Goal: Transaction & Acquisition: Purchase product/service

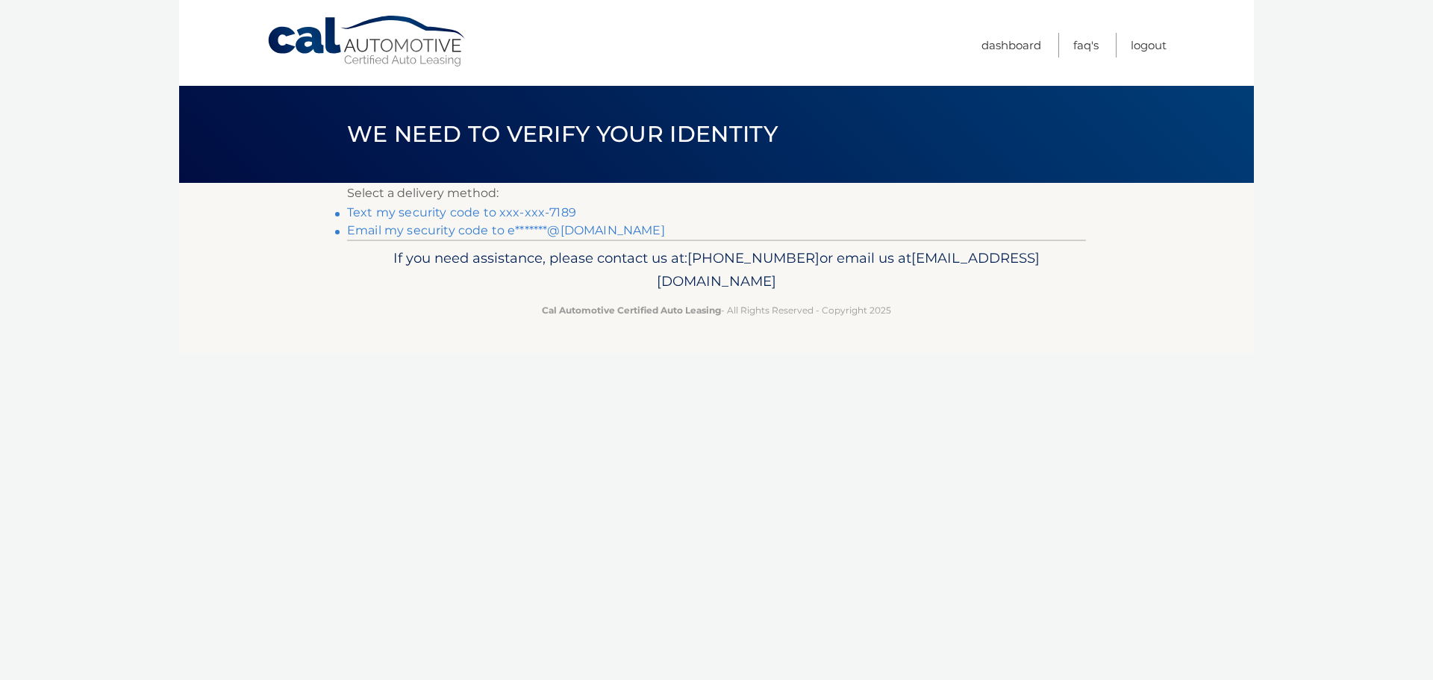
click at [568, 225] on link "Email my security code to e*******@[DOMAIN_NAME]" at bounding box center [506, 230] width 318 height 14
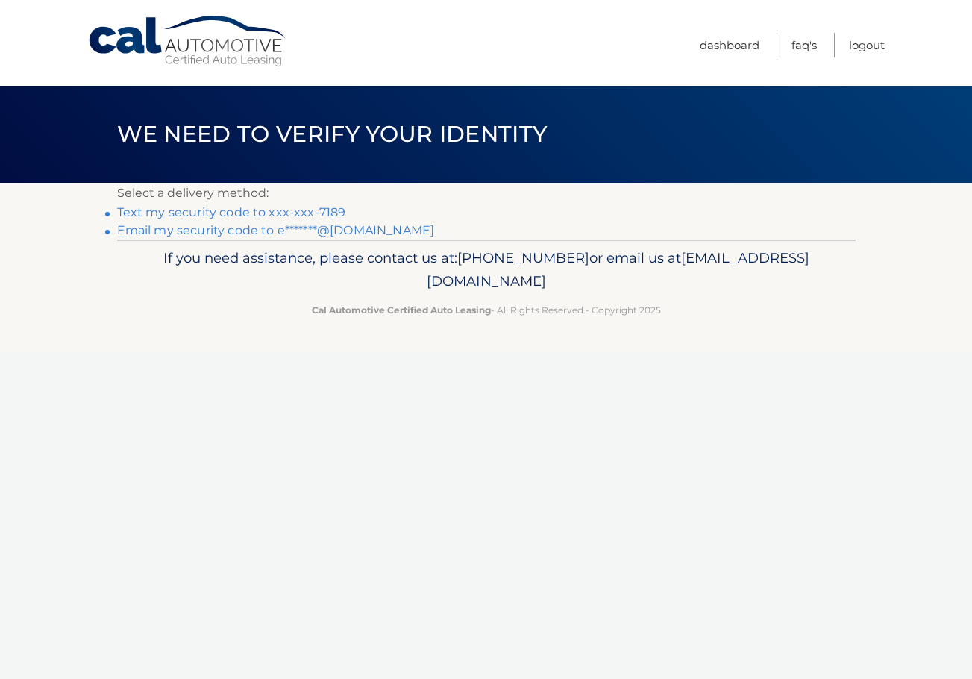
click at [311, 210] on link "Text my security code to xxx-xxx-7189" at bounding box center [231, 212] width 229 height 14
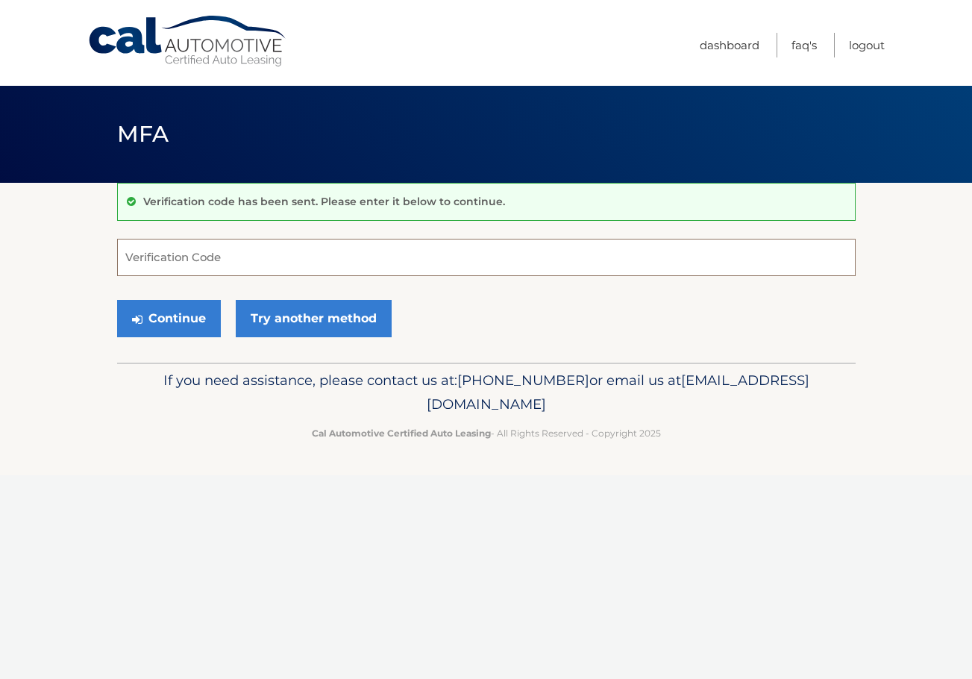
click at [249, 257] on input "Verification Code" at bounding box center [486, 257] width 739 height 37
type input "625203"
click at [184, 313] on button "Continue" at bounding box center [169, 318] width 104 height 37
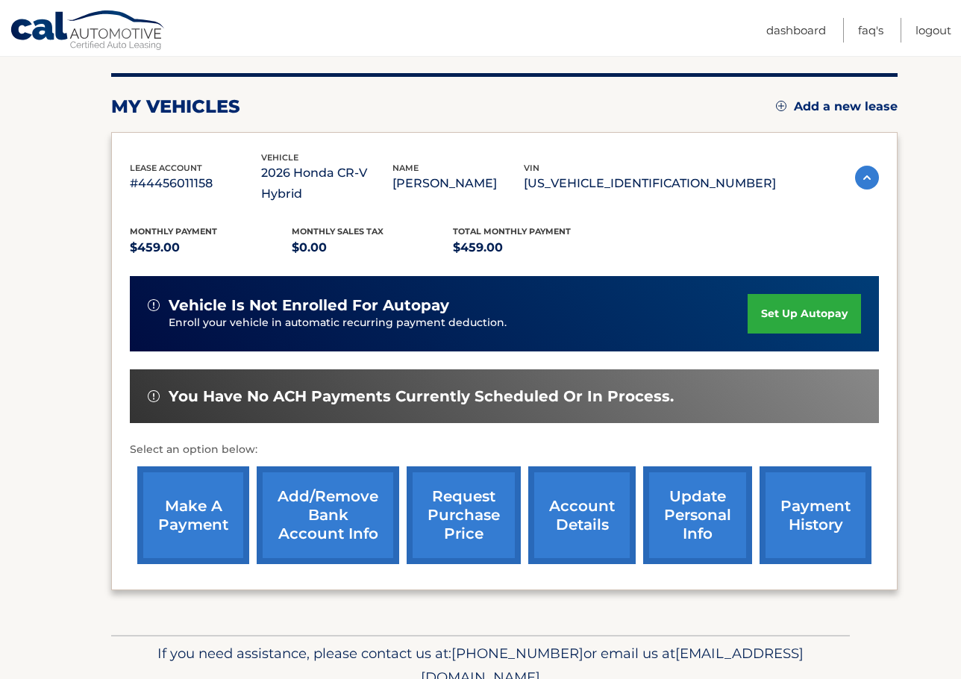
scroll to position [199, 0]
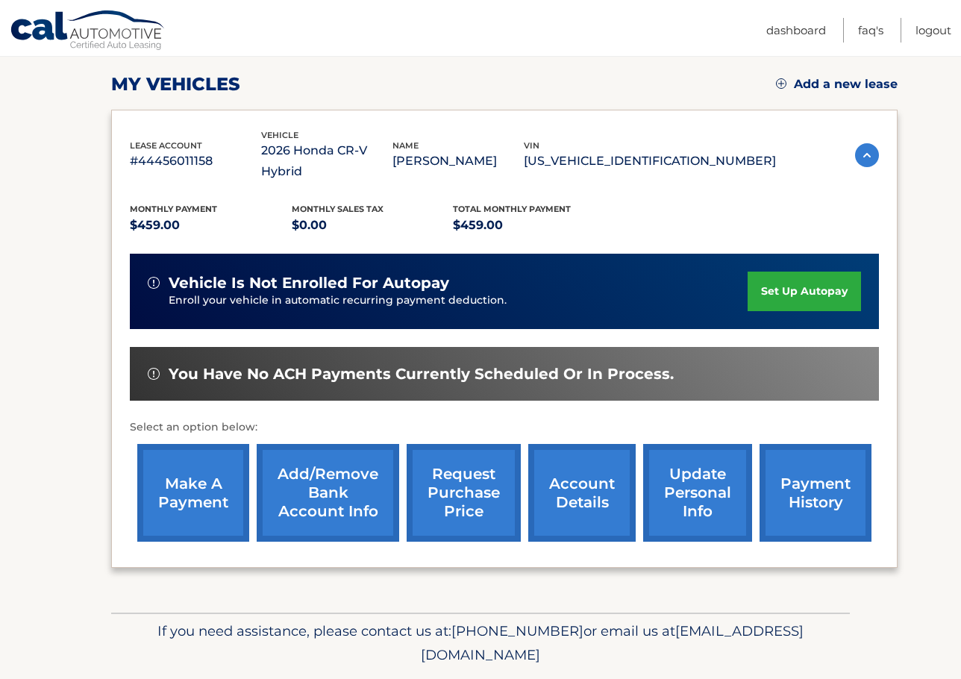
click at [192, 473] on link "make a payment" at bounding box center [193, 493] width 112 height 98
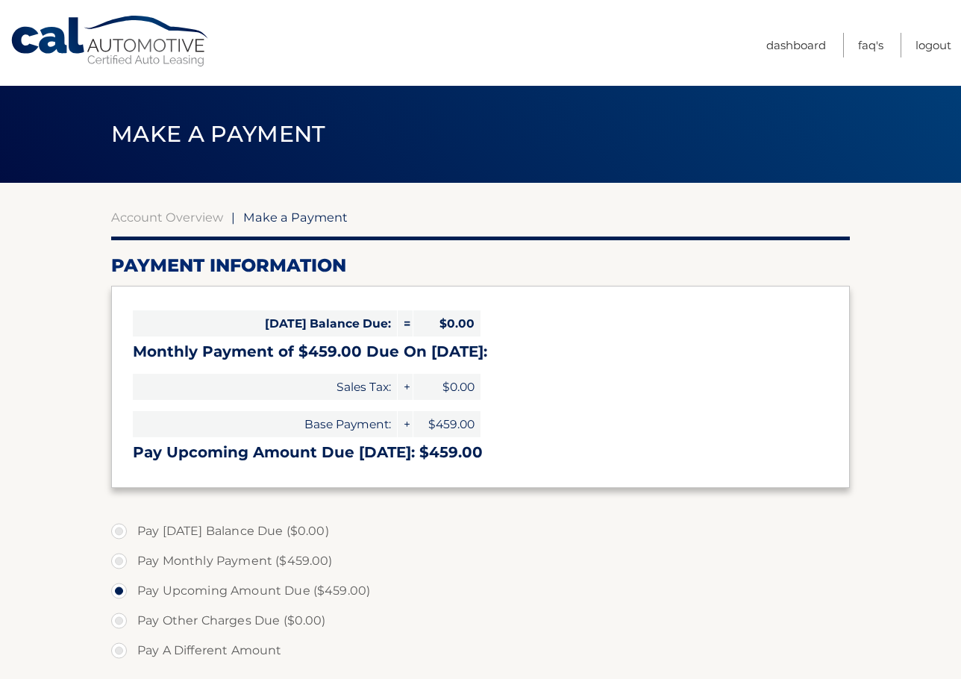
select select "YzE0MDFiYmUtYTg5Yy00Y2UyLTg3NWItMGM4NDVjY2UzYzQz"
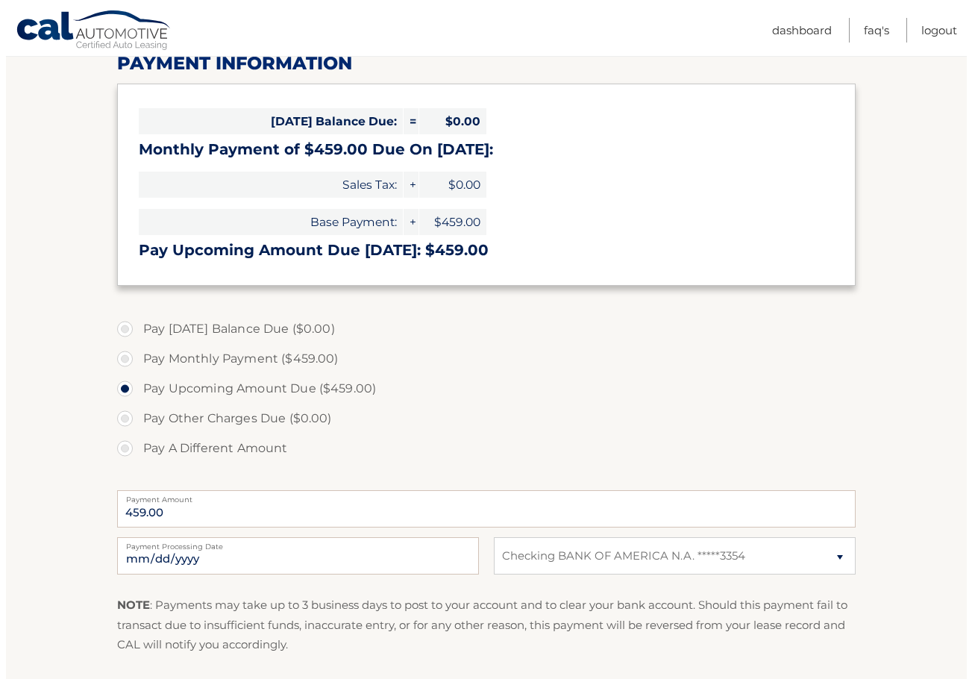
scroll to position [298, 0]
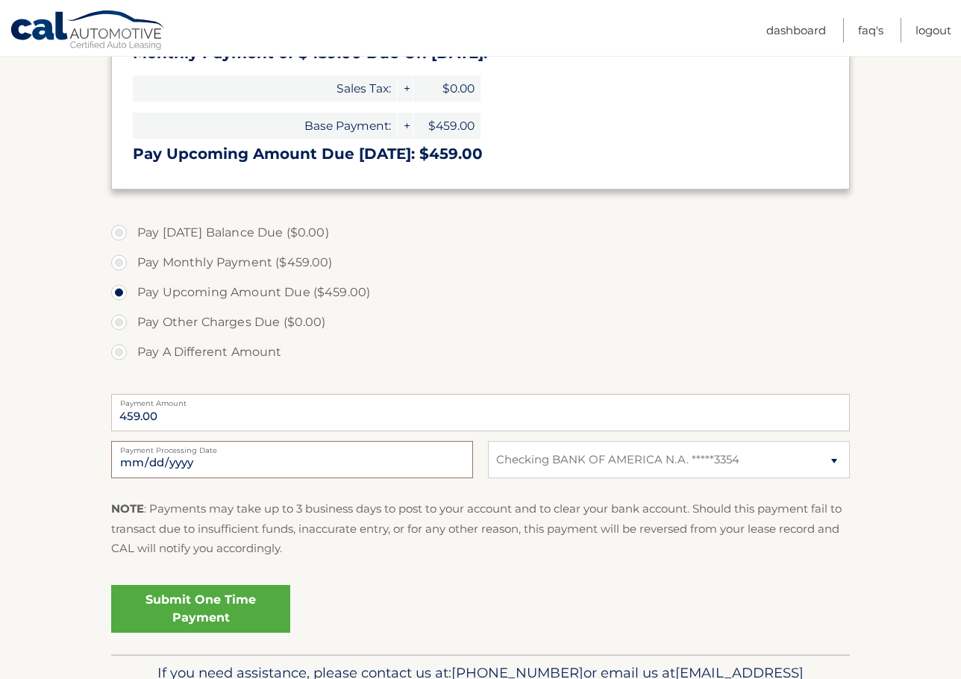
click at [180, 463] on input "2025-10-09" at bounding box center [292, 459] width 362 height 37
type input "2025-10-11"
click at [211, 598] on link "Submit One Time Payment" at bounding box center [200, 609] width 179 height 48
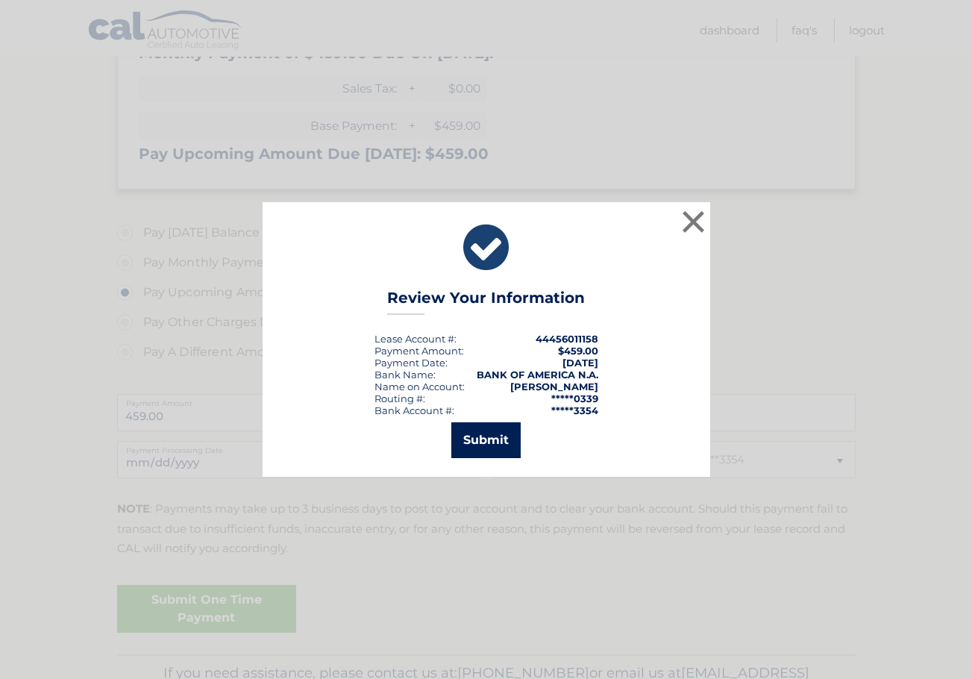
click at [486, 435] on button "Submit" at bounding box center [485, 440] width 69 height 36
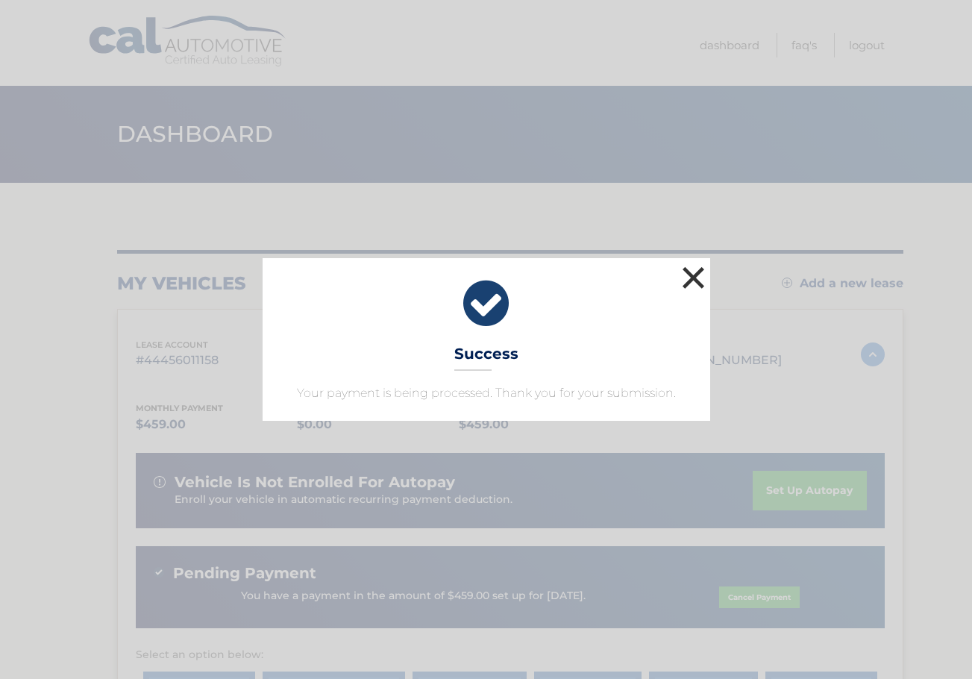
click at [689, 277] on button "×" at bounding box center [694, 278] width 30 height 30
